Goal: Task Accomplishment & Management: Manage account settings

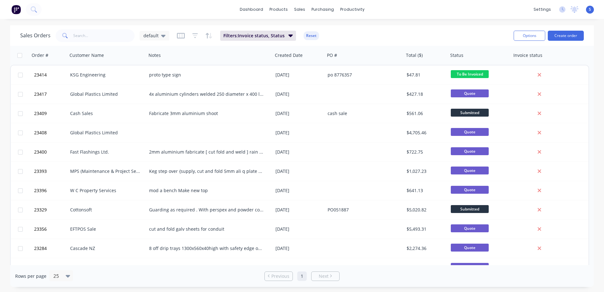
click at [163, 35] on icon at bounding box center [163, 36] width 4 height 3
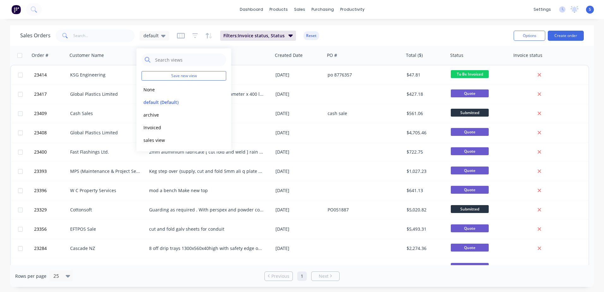
click at [155, 89] on button "None" at bounding box center [178, 89] width 72 height 7
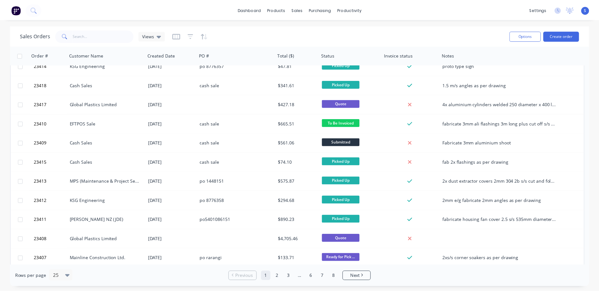
scroll to position [38, 0]
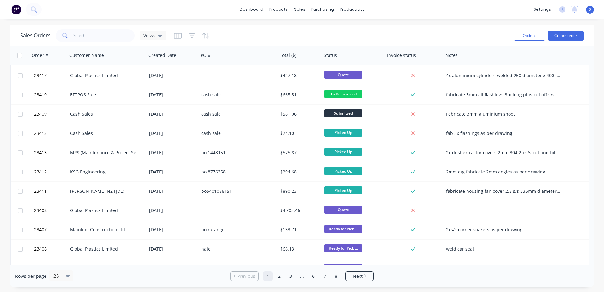
click at [88, 133] on div "Cash Sales" at bounding box center [105, 133] width 70 height 6
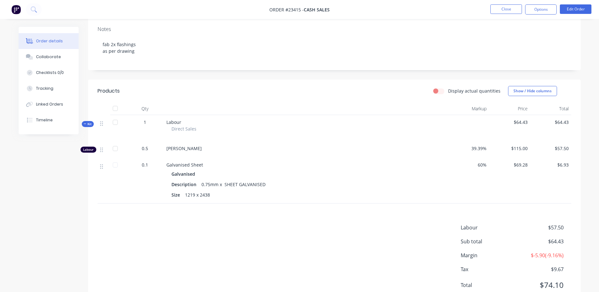
scroll to position [127, 0]
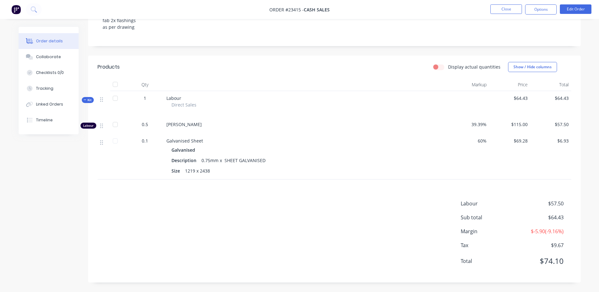
click at [550, 62] on button "Show / Hide columns" at bounding box center [532, 67] width 49 height 10
click at [520, 85] on label "Cost" at bounding box center [516, 87] width 11 height 5
click at [511, 85] on input "Cost" at bounding box center [511, 85] width 0 height 0
click at [575, 9] on button "Edit Order" at bounding box center [576, 8] width 32 height 9
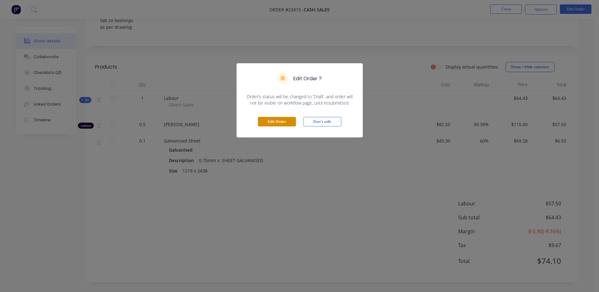
click at [267, 123] on button "Edit Order" at bounding box center [277, 121] width 38 height 9
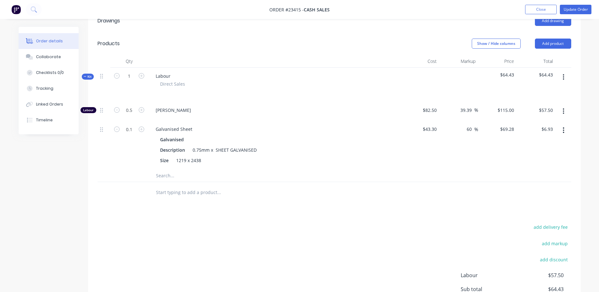
scroll to position [245, 0]
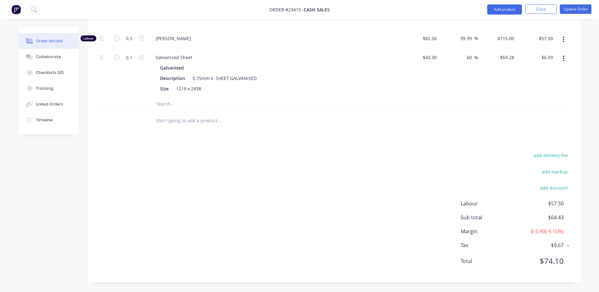
click at [142, 55] on icon "button" at bounding box center [142, 58] width 6 height 6
type input "1.1"
type input "$76.21"
click at [302, 180] on div "add delivery fee add markup add discount Labour $57.50 Sub total $133.71 Margin…" at bounding box center [335, 212] width 474 height 122
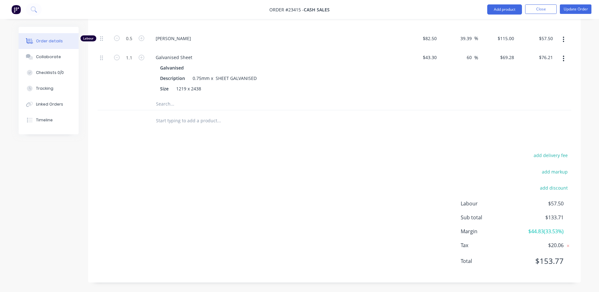
click at [115, 55] on icon "button" at bounding box center [117, 58] width 6 height 6
type input "0.1"
type input "$6.93"
click at [230, 106] on input "text" at bounding box center [219, 103] width 126 height 13
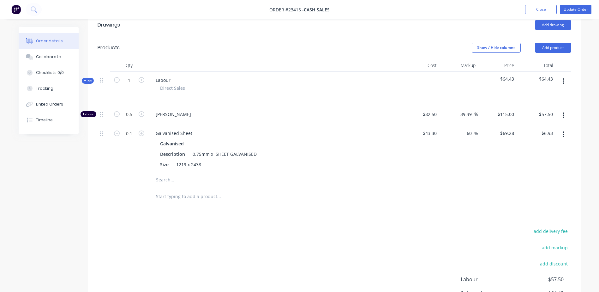
scroll to position [162, 0]
click at [181, 134] on div "Galvanised Sheet" at bounding box center [174, 133] width 47 height 9
click at [230, 141] on div "Galvanised Sheet Galvanised Description 0.75mm x SHEET GALVANISED Size 1219 x 2…" at bounding box center [274, 149] width 253 height 48
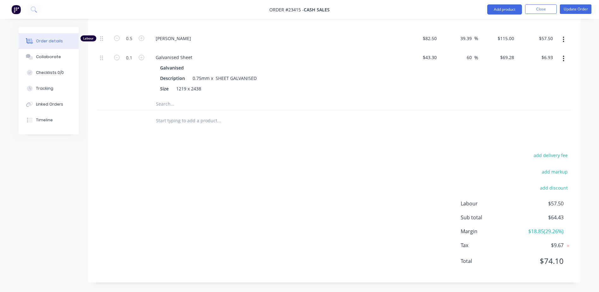
scroll to position [223, 0]
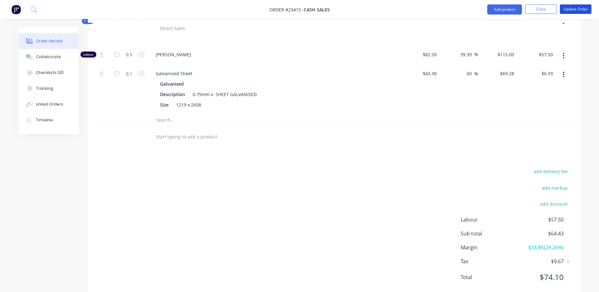
click at [582, 11] on button "Update Order" at bounding box center [576, 8] width 32 height 9
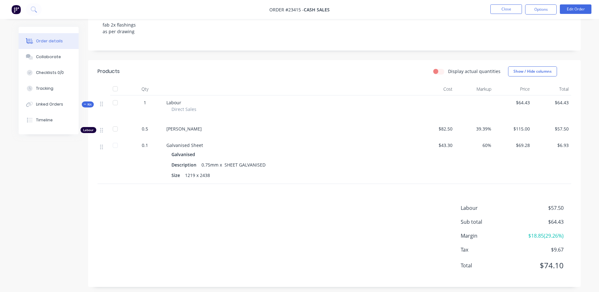
scroll to position [120, 0]
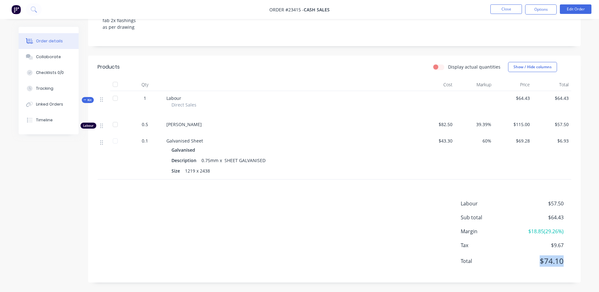
drag, startPoint x: 564, startPoint y: 261, endPoint x: 538, endPoint y: 261, distance: 25.9
click at [539, 261] on div "Total $74.10" at bounding box center [516, 260] width 111 height 11
click at [282, 218] on div "Labour $57.50 Sub total $64.43 Margin $18.85 ( 29.26 %) Tax $9.67 Total $74.10" at bounding box center [335, 236] width 474 height 73
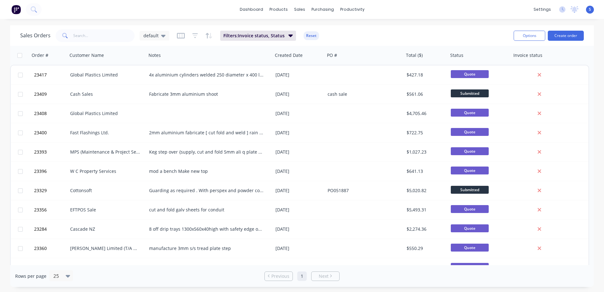
click at [161, 36] on icon at bounding box center [163, 35] width 4 height 7
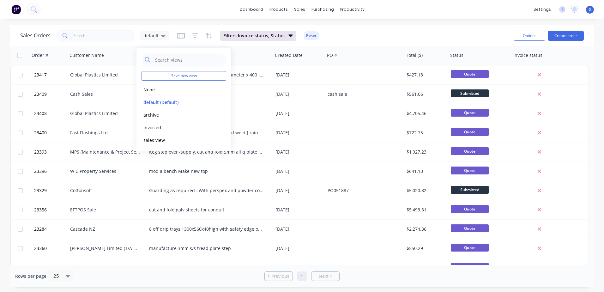
click at [158, 102] on button "default (Default)" at bounding box center [178, 102] width 72 height 7
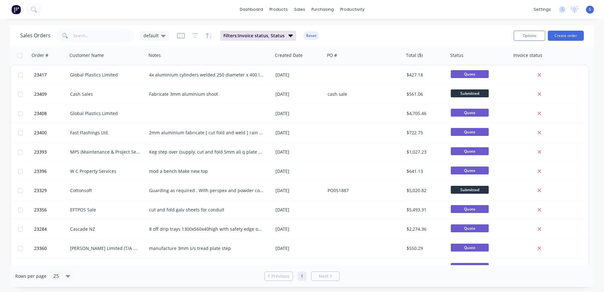
click at [163, 38] on icon at bounding box center [163, 35] width 4 height 7
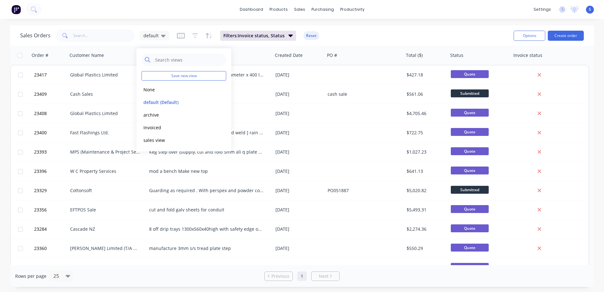
click at [155, 103] on button "default (Default)" at bounding box center [178, 102] width 72 height 7
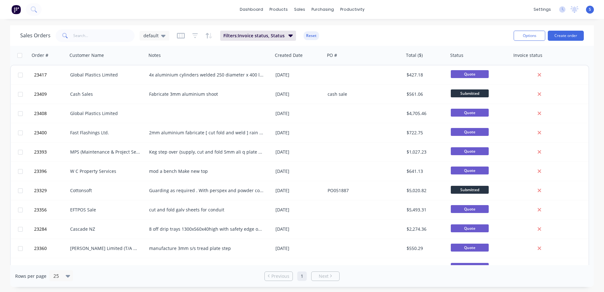
click at [162, 36] on icon at bounding box center [163, 36] width 4 height 3
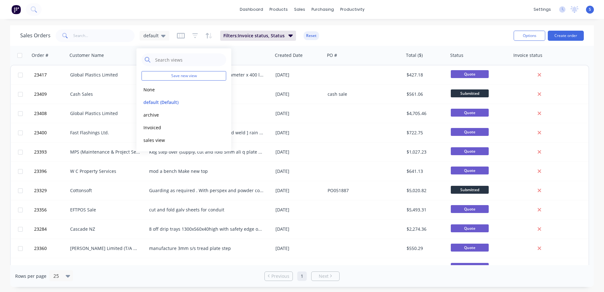
click at [151, 91] on button "None" at bounding box center [178, 89] width 72 height 7
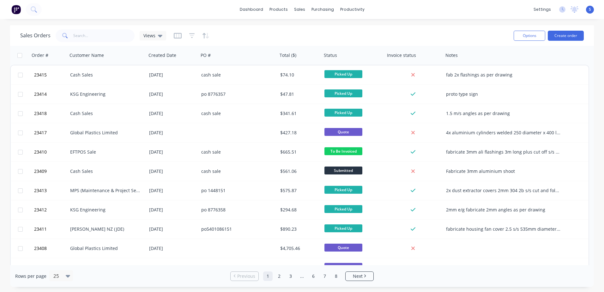
click at [77, 151] on div "EFTPOS Sale" at bounding box center [105, 152] width 70 height 6
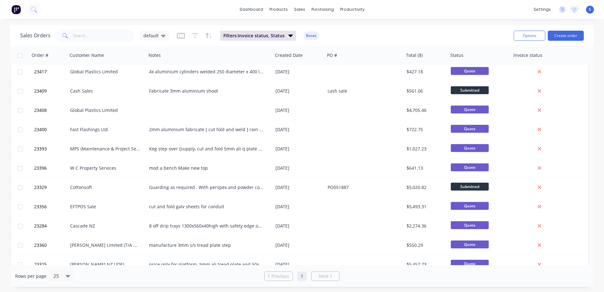
scroll to position [4, 0]
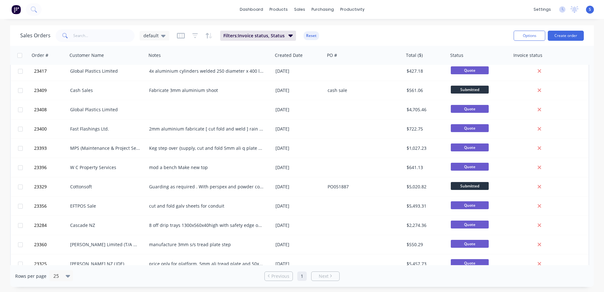
click at [162, 33] on icon at bounding box center [163, 35] width 4 height 7
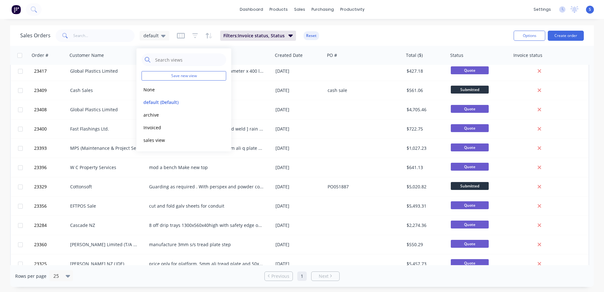
click at [160, 89] on button "None" at bounding box center [178, 89] width 72 height 7
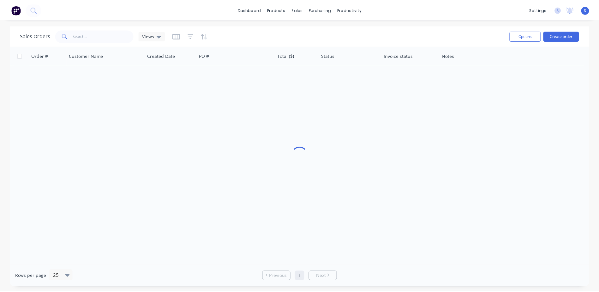
scroll to position [0, 0]
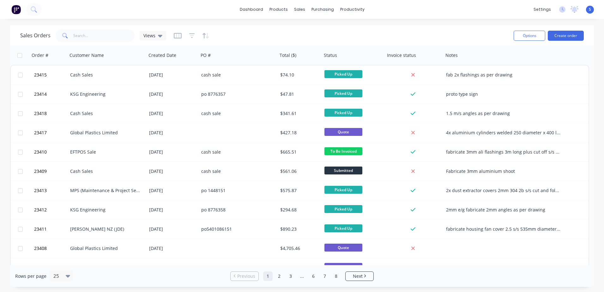
click at [75, 74] on div "Cash Sales" at bounding box center [105, 75] width 70 height 6
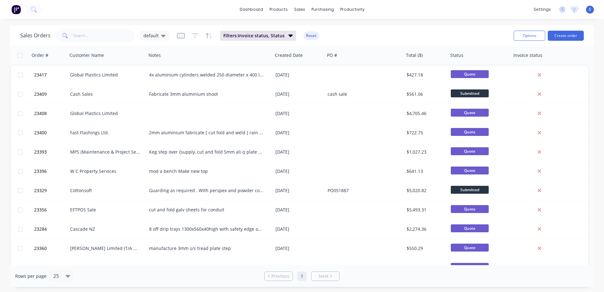
click at [164, 36] on icon at bounding box center [163, 35] width 4 height 7
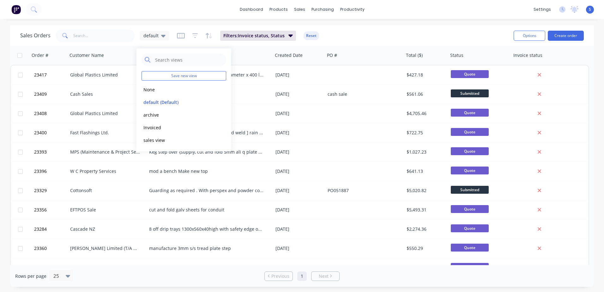
click at [155, 90] on button "None" at bounding box center [178, 89] width 72 height 7
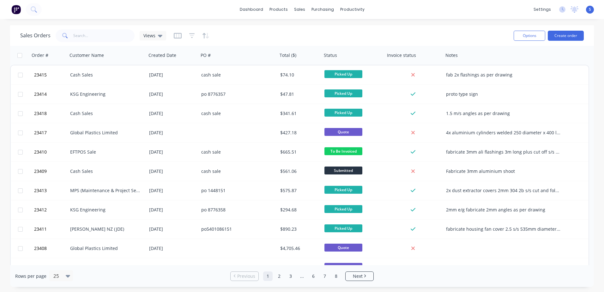
click at [85, 115] on div "Cash Sales" at bounding box center [105, 113] width 70 height 6
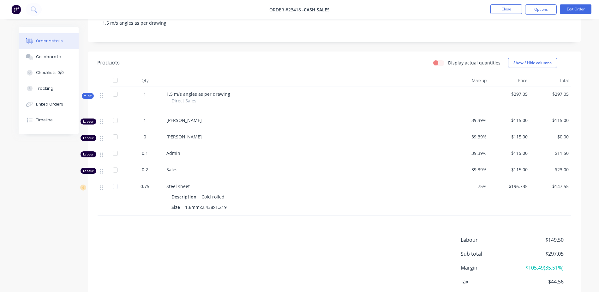
scroll to position [149, 0]
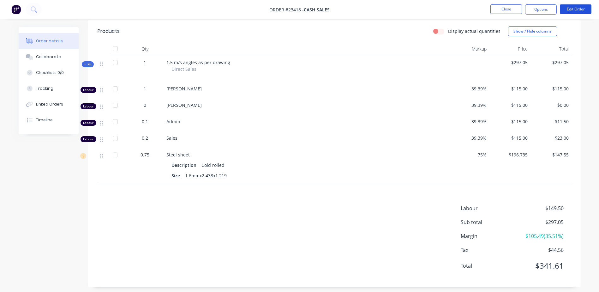
click at [568, 10] on button "Edit Order" at bounding box center [576, 8] width 32 height 9
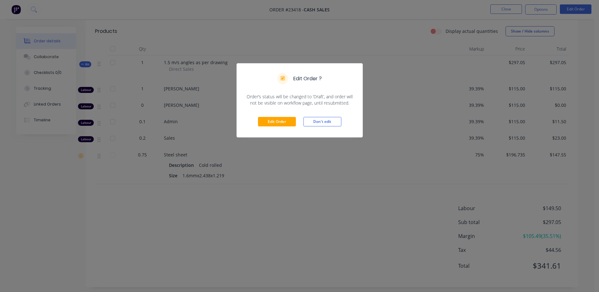
click at [375, 94] on div "Edit Order ? Order’s status will be changed to ‘Draft’, and order will not be v…" at bounding box center [299, 146] width 599 height 292
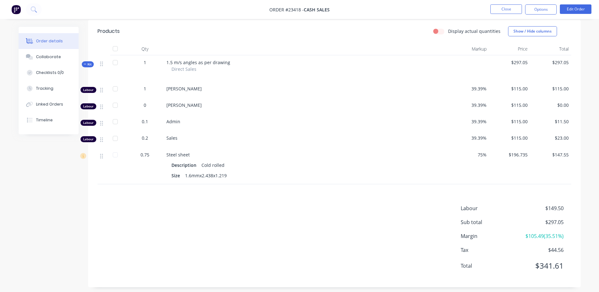
click at [524, 30] on button "Show / Hide columns" at bounding box center [532, 31] width 49 height 10
click at [518, 51] on label "Cost" at bounding box center [516, 51] width 11 height 5
click at [511, 49] on input "Cost" at bounding box center [511, 49] width 0 height 0
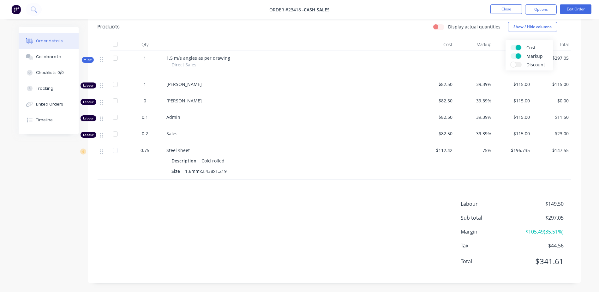
scroll to position [154, 0]
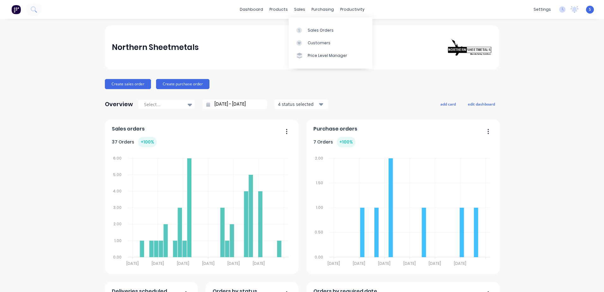
click at [295, 11] on div "sales" at bounding box center [299, 9] width 17 height 9
click at [313, 32] on div "Sales Orders" at bounding box center [321, 30] width 26 height 6
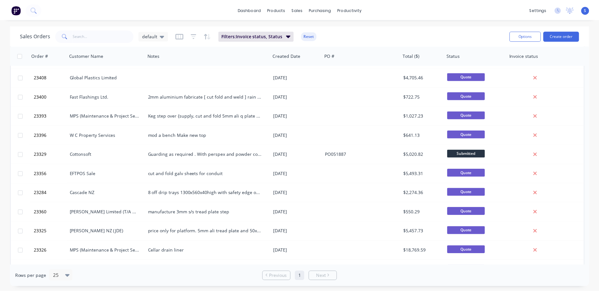
scroll to position [89, 0]
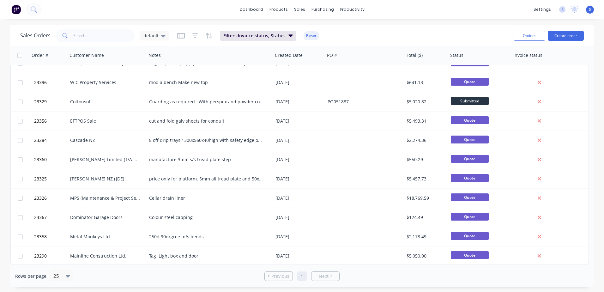
click at [107, 199] on div "MPS (Maintenance & Project Services Ltd)" at bounding box center [105, 198] width 70 height 6
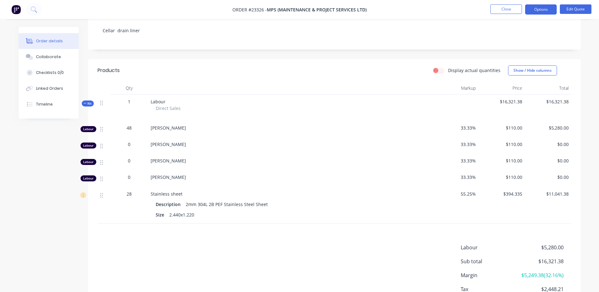
scroll to position [99, 0]
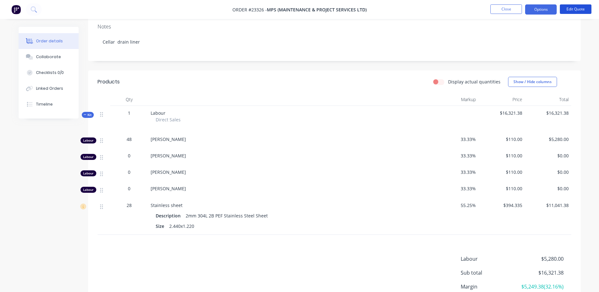
click at [577, 8] on button "Edit Quote" at bounding box center [576, 8] width 32 height 9
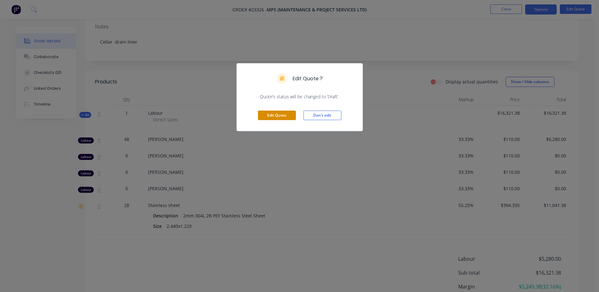
click at [274, 119] on button "Edit Quote" at bounding box center [277, 115] width 38 height 9
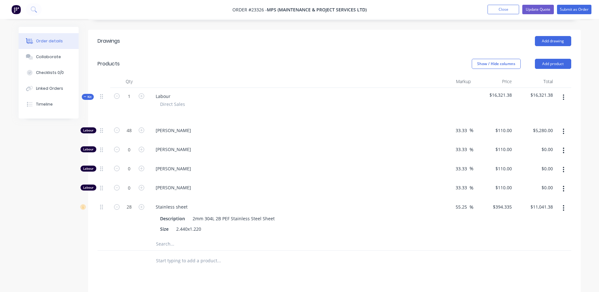
scroll to position [150, 0]
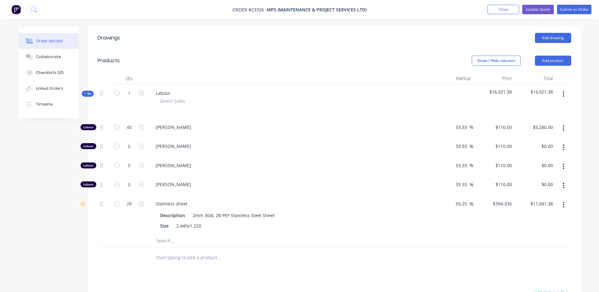
click at [492, 56] on button "Show / Hide columns" at bounding box center [496, 61] width 49 height 10
click at [478, 73] on span at bounding box center [477, 74] width 5 height 5
click at [475, 72] on input "Cost" at bounding box center [475, 72] width 0 height 0
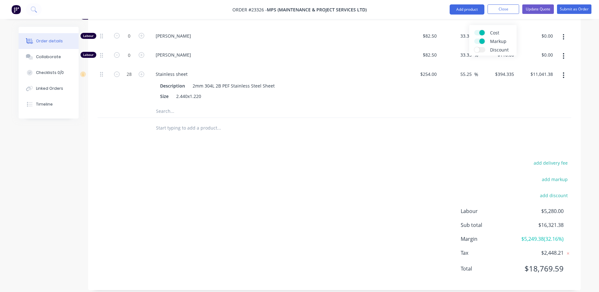
scroll to position [281, 0]
click at [537, 9] on button "Update Quote" at bounding box center [539, 8] width 32 height 9
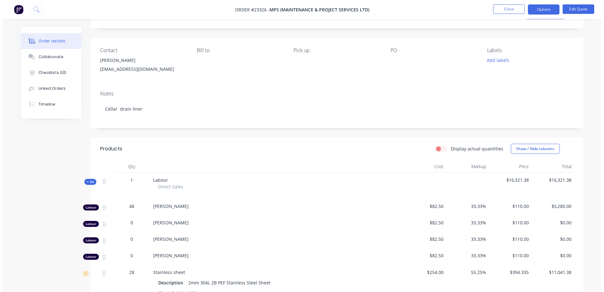
scroll to position [0, 0]
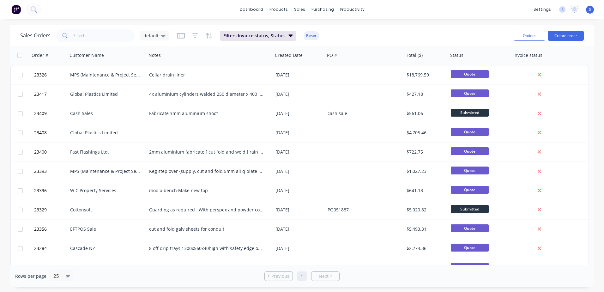
click at [391, 10] on div "dashboard products sales purchasing productivity dashboard products Product Cat…" at bounding box center [302, 9] width 604 height 19
